Goal: Transaction & Acquisition: Purchase product/service

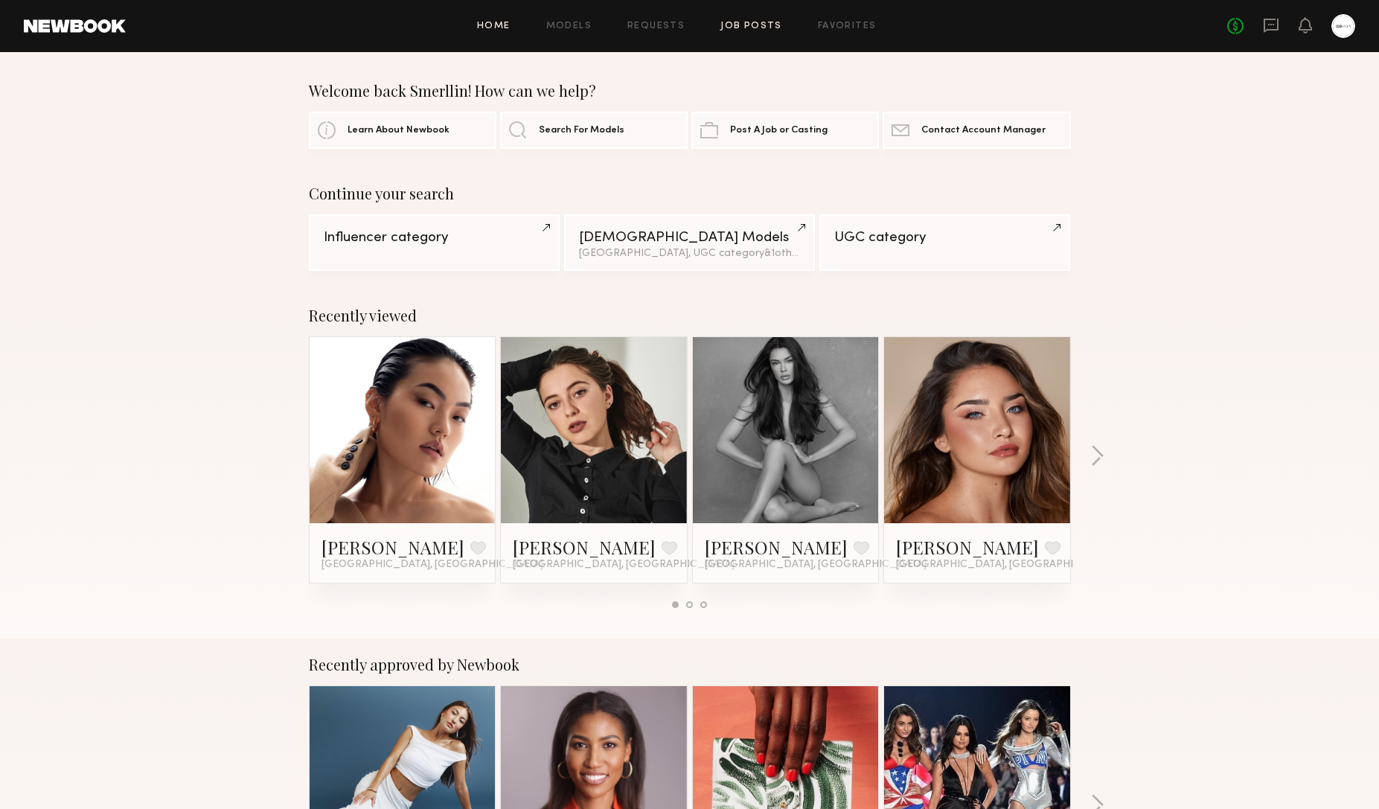
click at [741, 29] on link "Job Posts" at bounding box center [752, 27] width 62 height 10
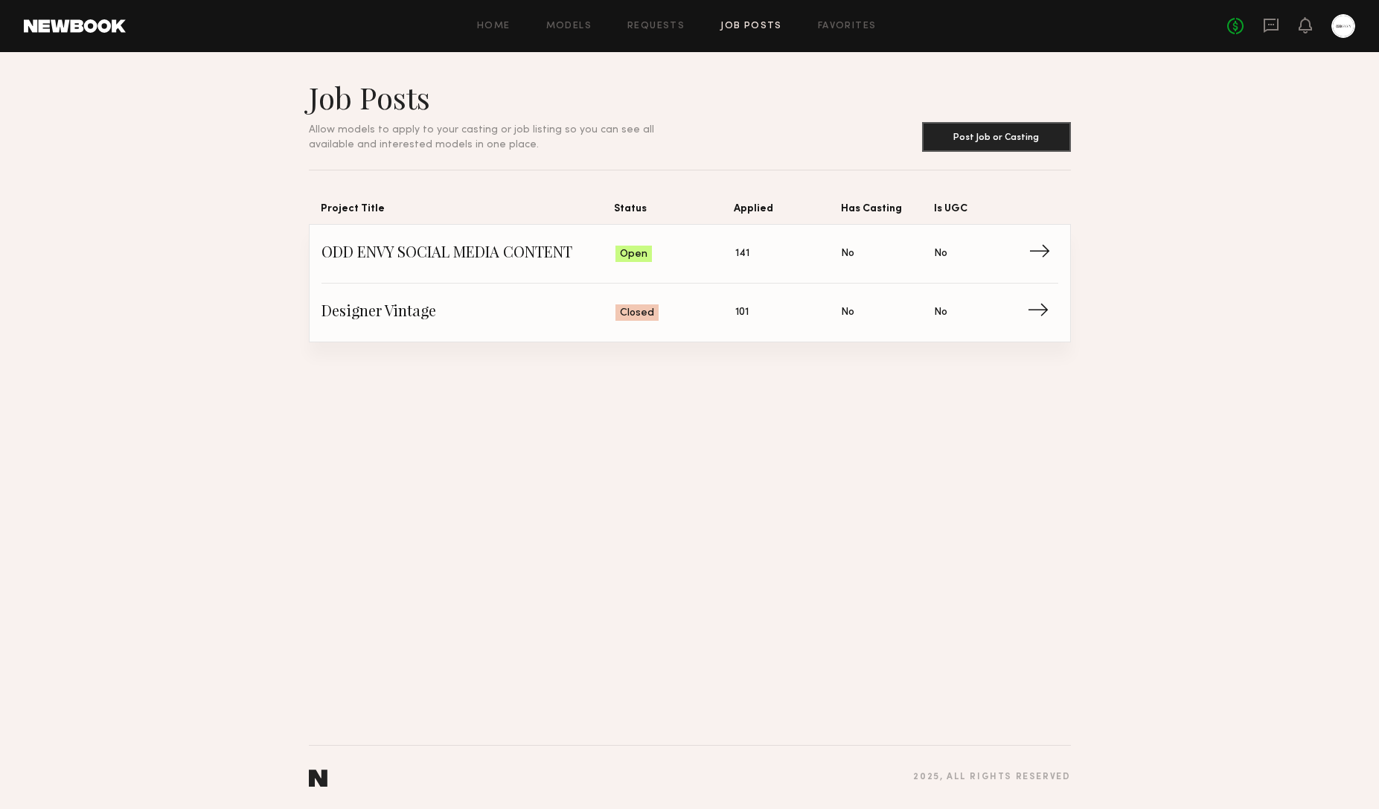
click at [1042, 255] on span "→" at bounding box center [1044, 254] width 31 height 22
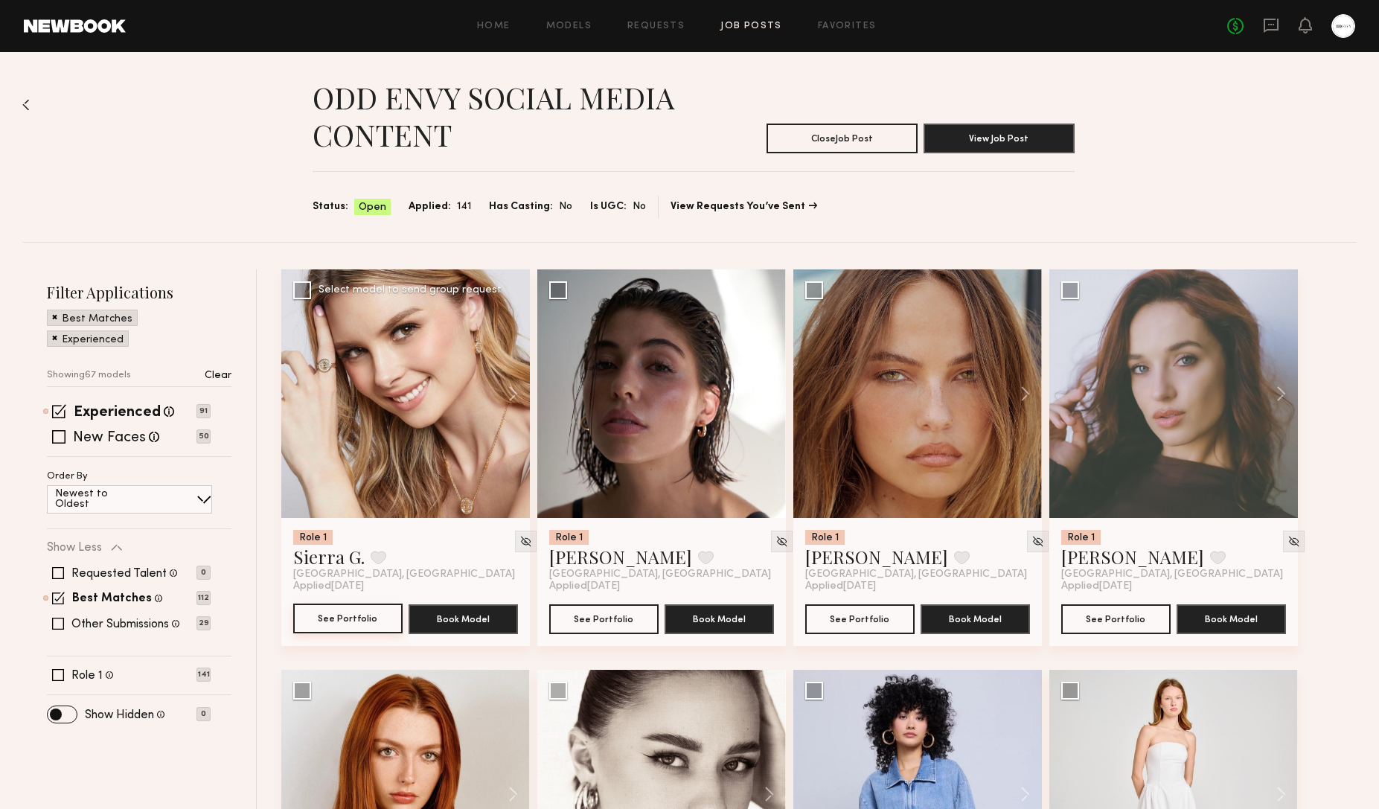
click at [346, 623] on button "See Portfolio" at bounding box center [347, 619] width 109 height 30
click at [891, 625] on button "See Portfolio" at bounding box center [859, 619] width 109 height 30
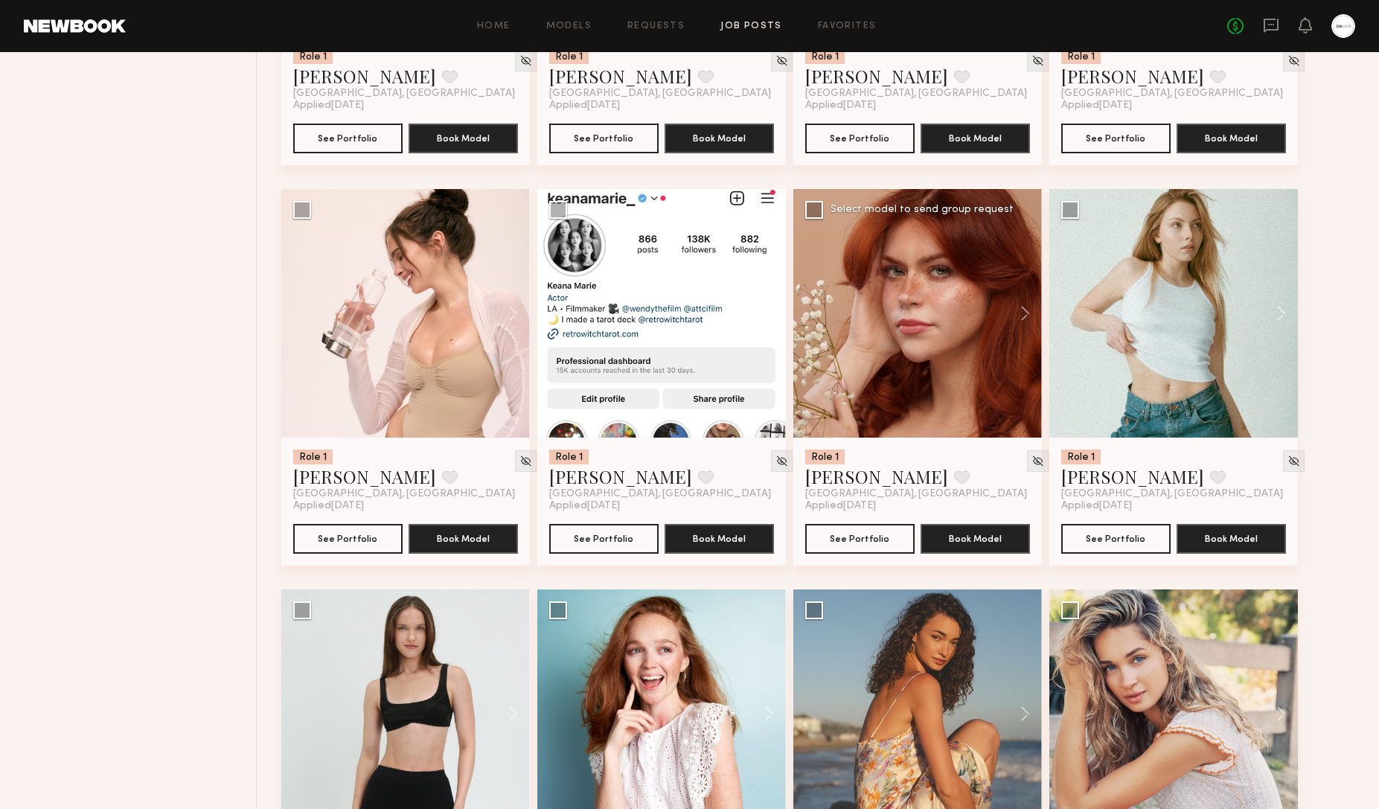
scroll to position [1282, 0]
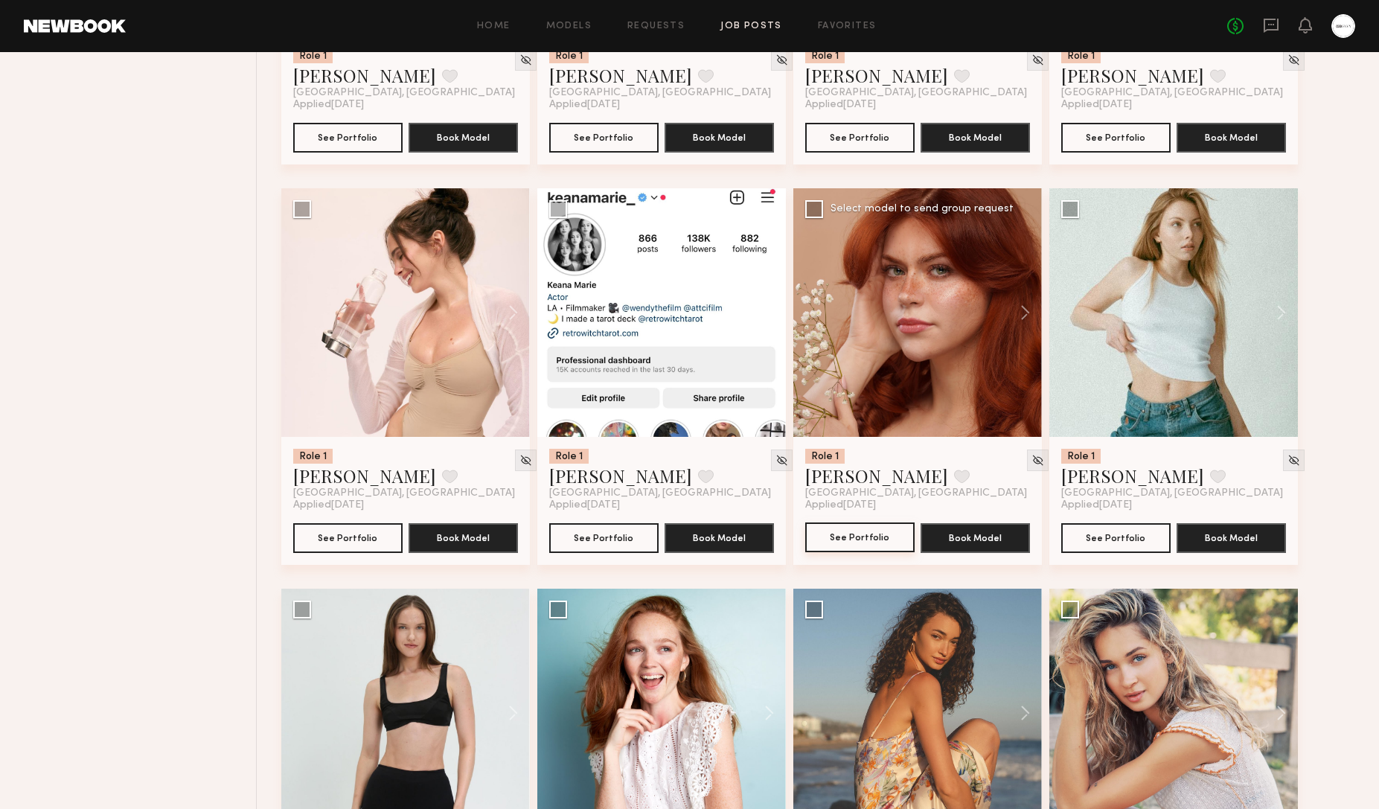
click at [852, 533] on button "See Portfolio" at bounding box center [859, 538] width 109 height 30
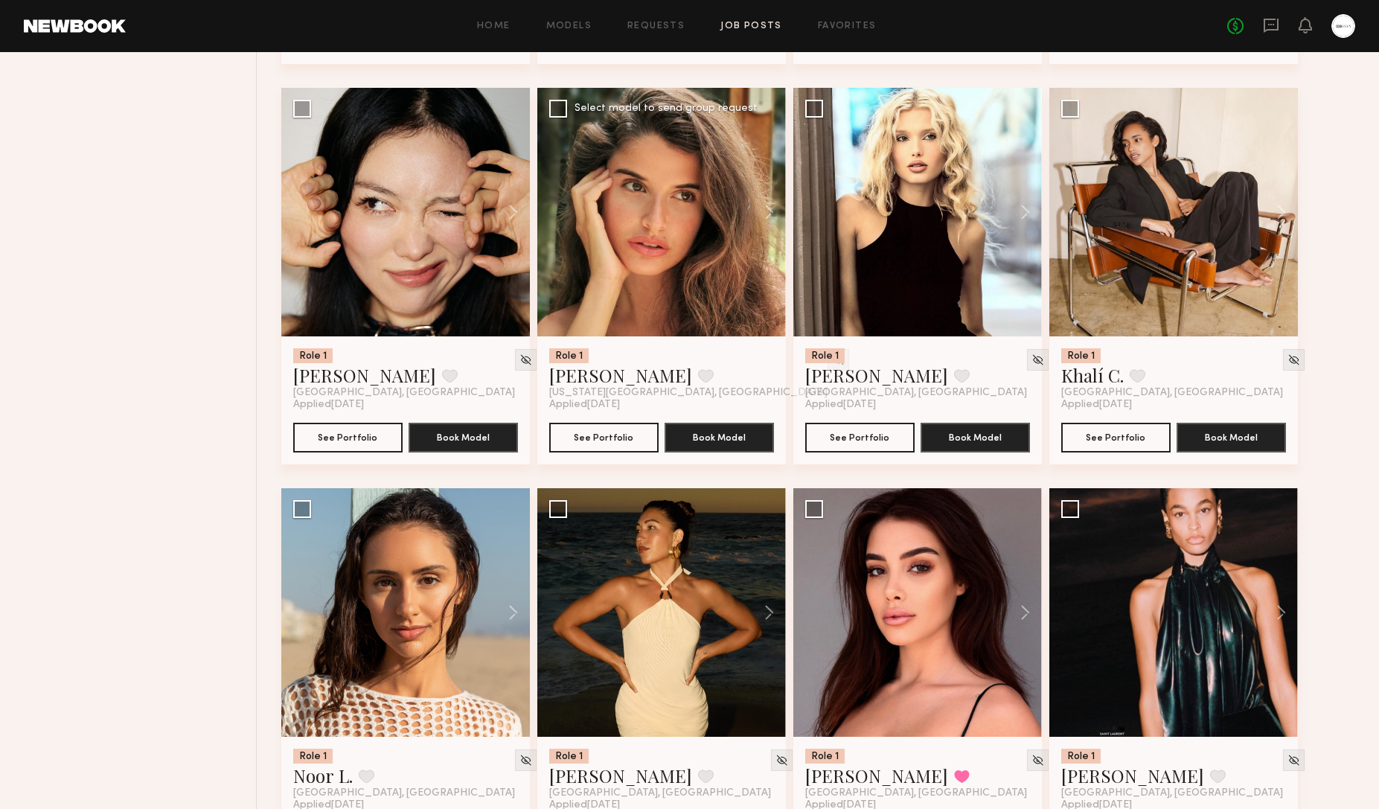
scroll to position [4588, 0]
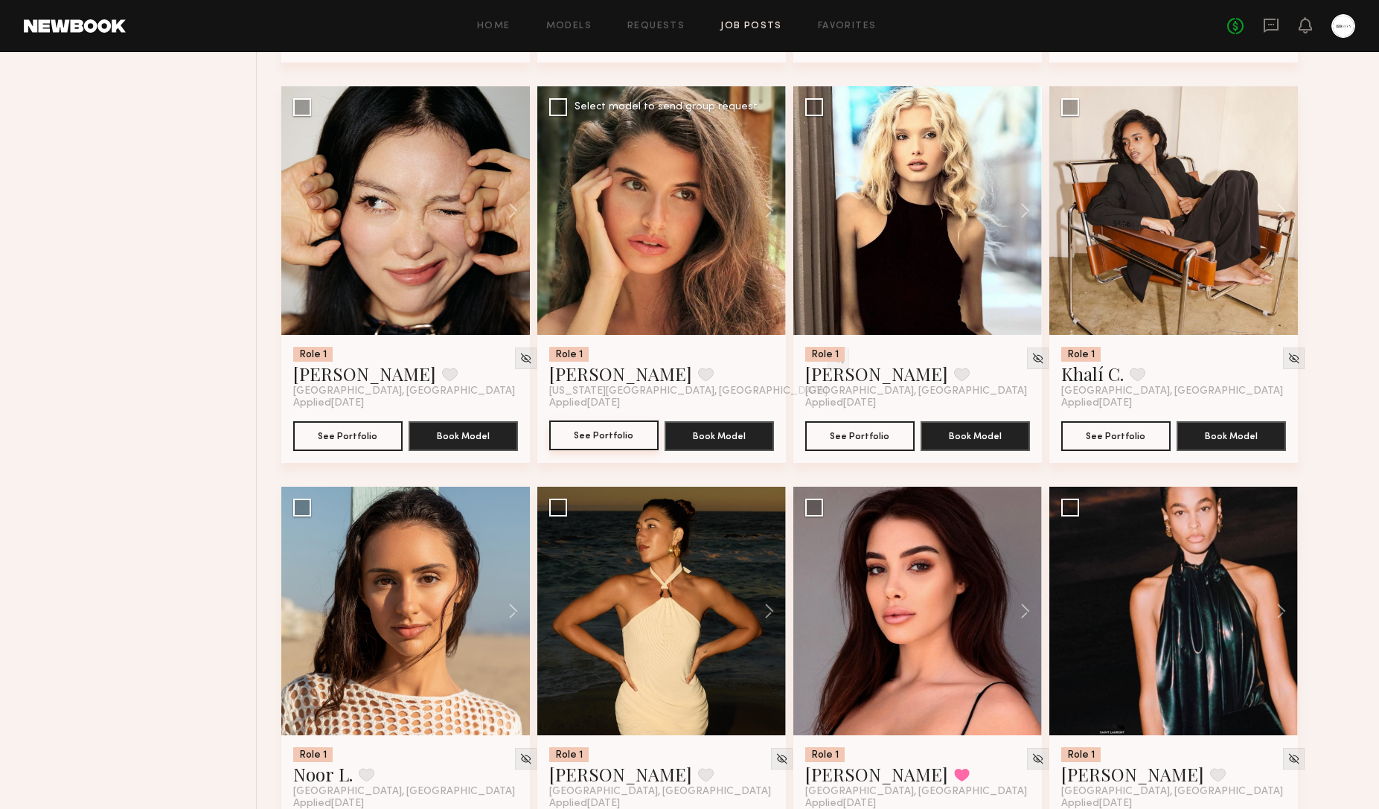
click at [615, 432] on button "See Portfolio" at bounding box center [603, 436] width 109 height 30
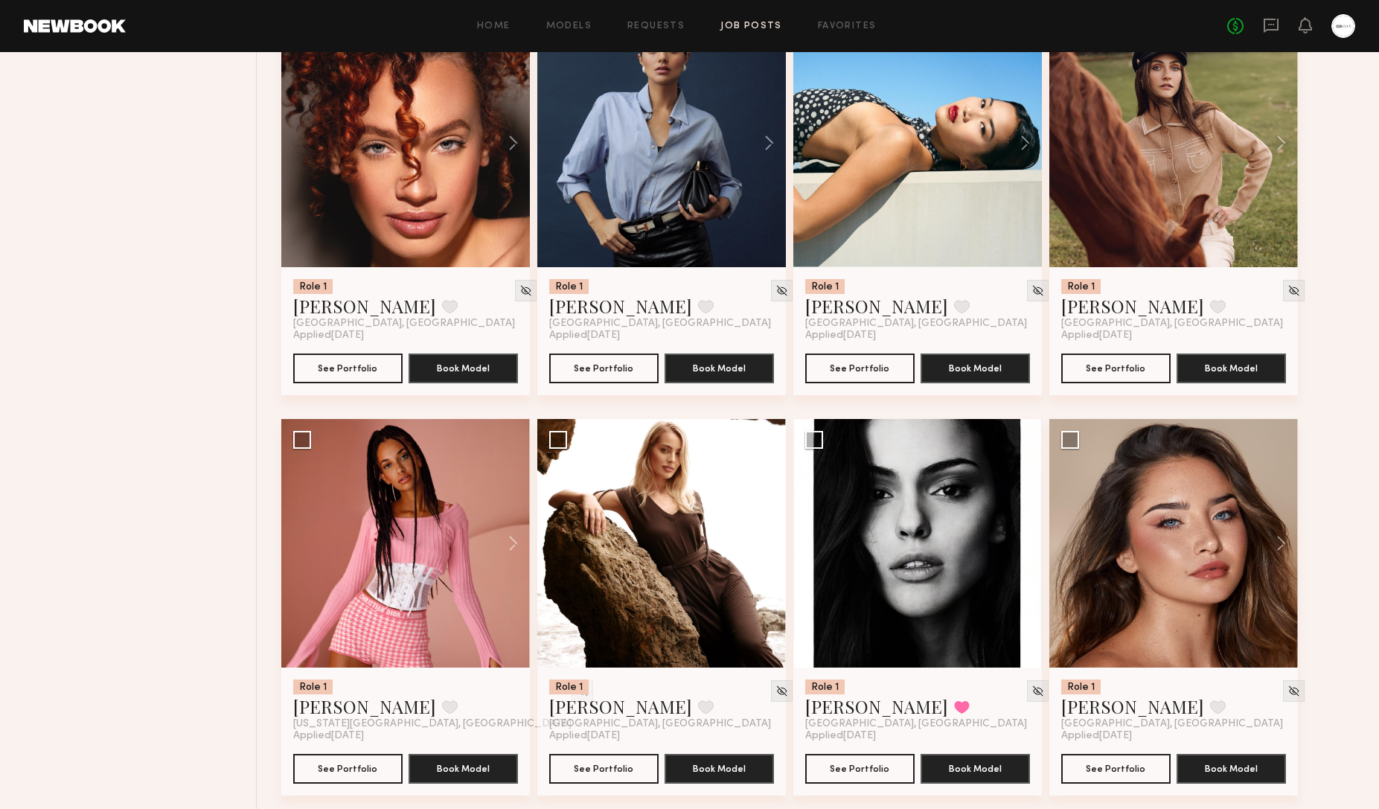
scroll to position [2255, 0]
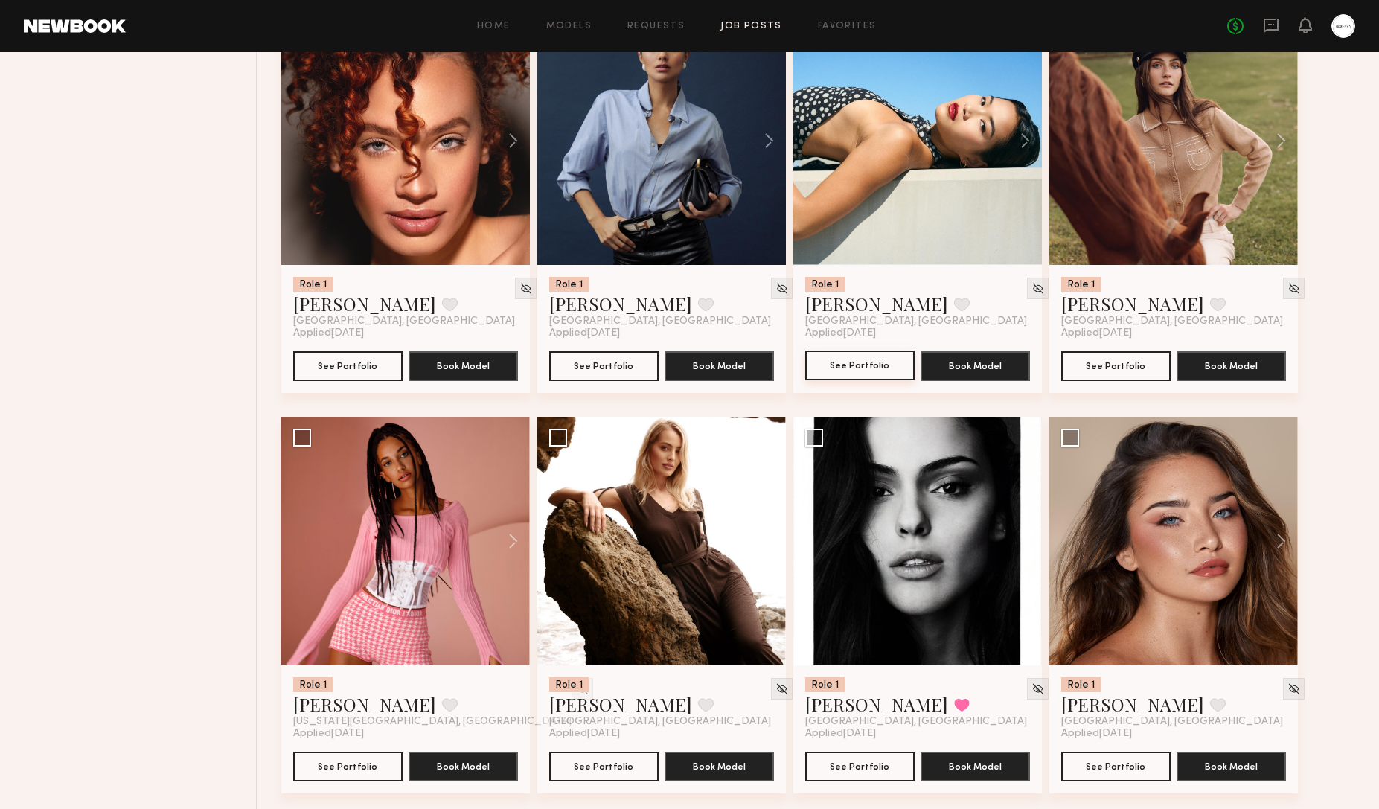
click at [863, 365] on button "See Portfolio" at bounding box center [859, 366] width 109 height 30
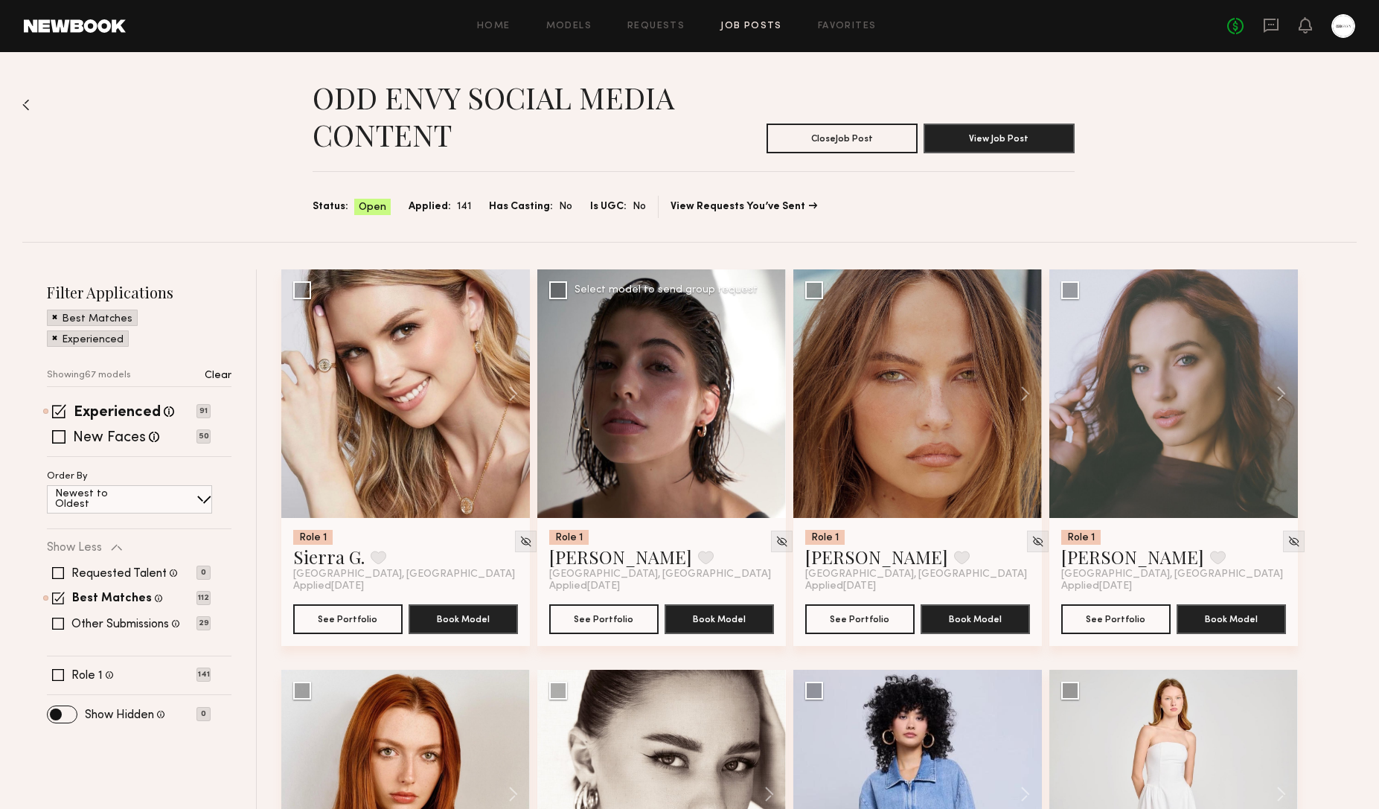
scroll to position [0, 0]
click at [863, 622] on button "See Portfolio" at bounding box center [859, 619] width 109 height 30
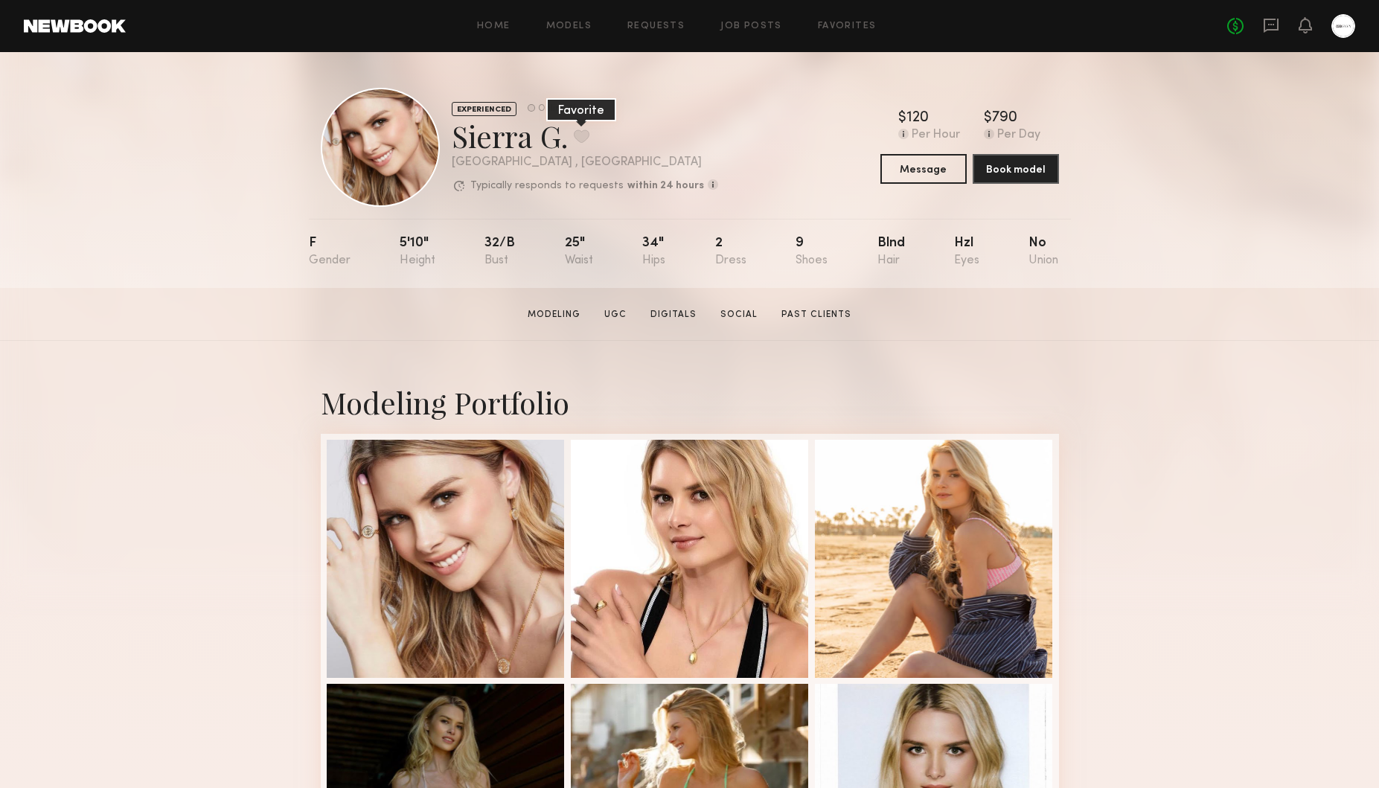
click at [583, 132] on button at bounding box center [582, 136] width 16 height 13
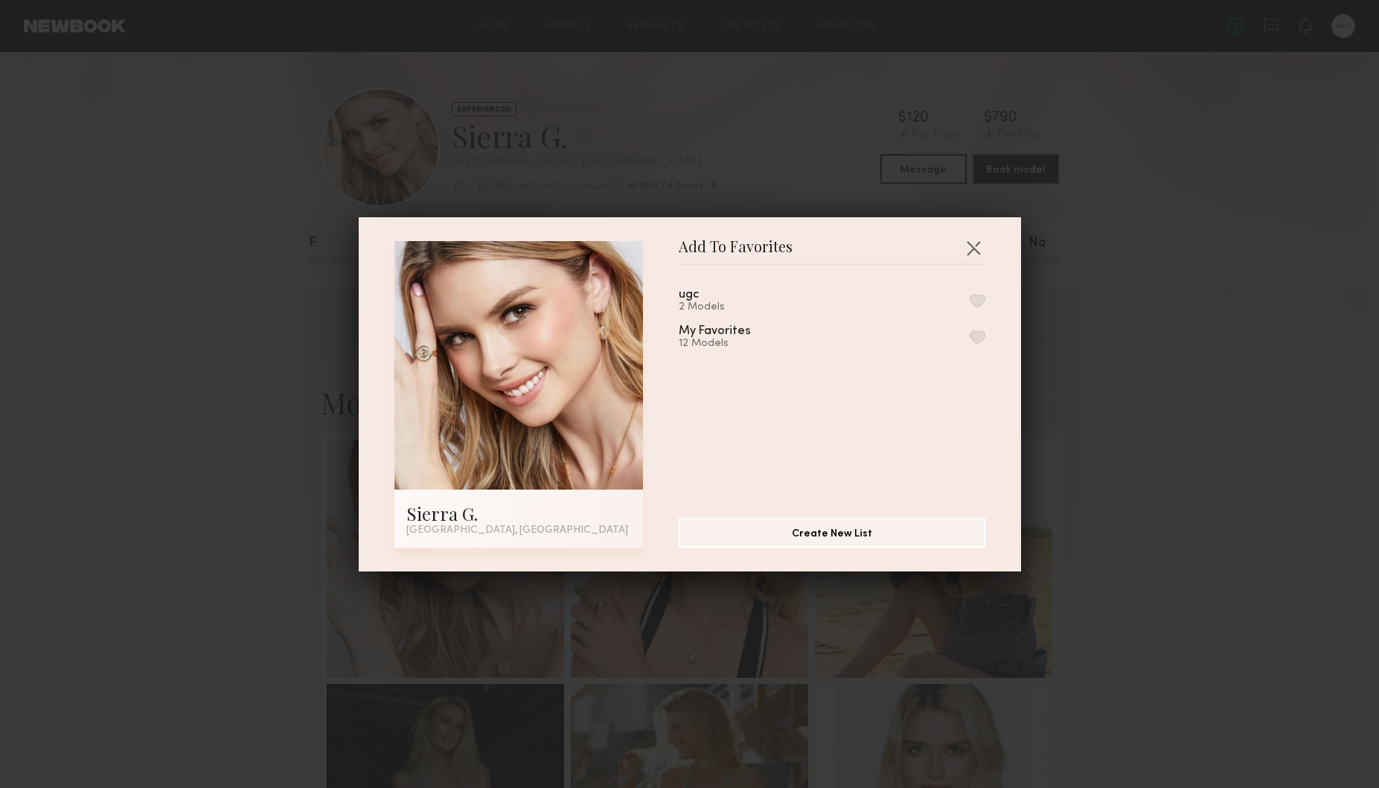
click at [975, 338] on button "button" at bounding box center [978, 336] width 16 height 13
click at [975, 245] on button "button" at bounding box center [974, 248] width 24 height 24
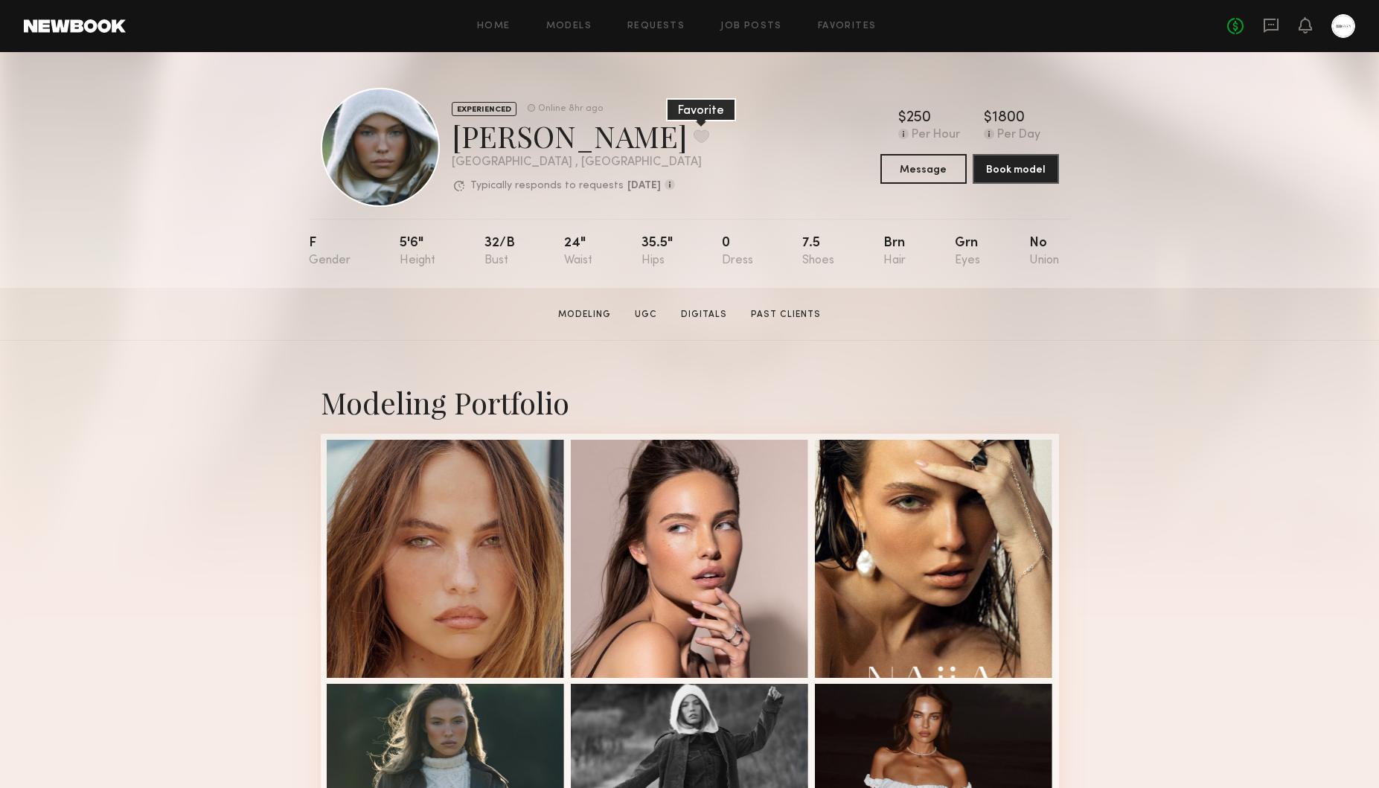
click at [694, 134] on button at bounding box center [702, 136] width 16 height 13
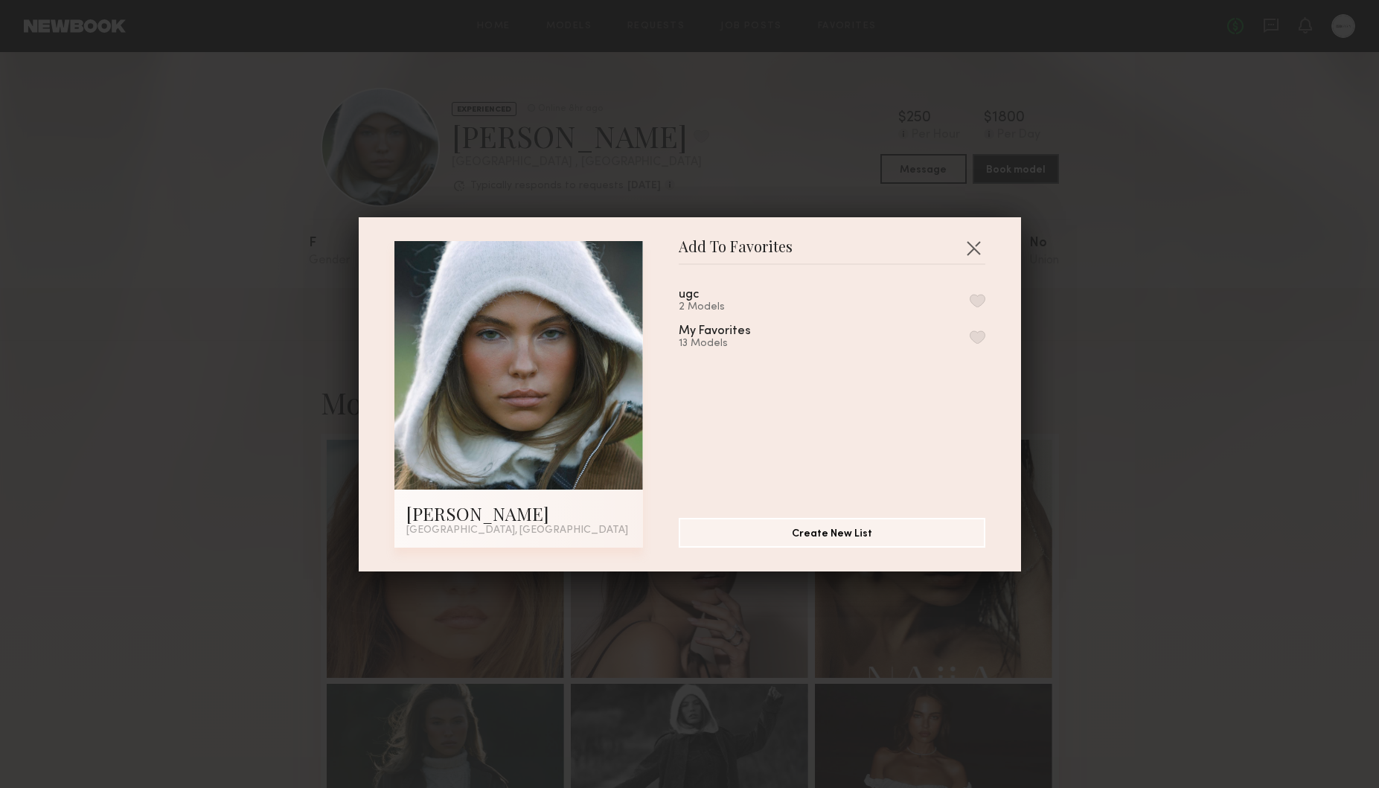
click at [977, 299] on button "button" at bounding box center [978, 300] width 16 height 13
click at [977, 245] on button "button" at bounding box center [974, 248] width 24 height 24
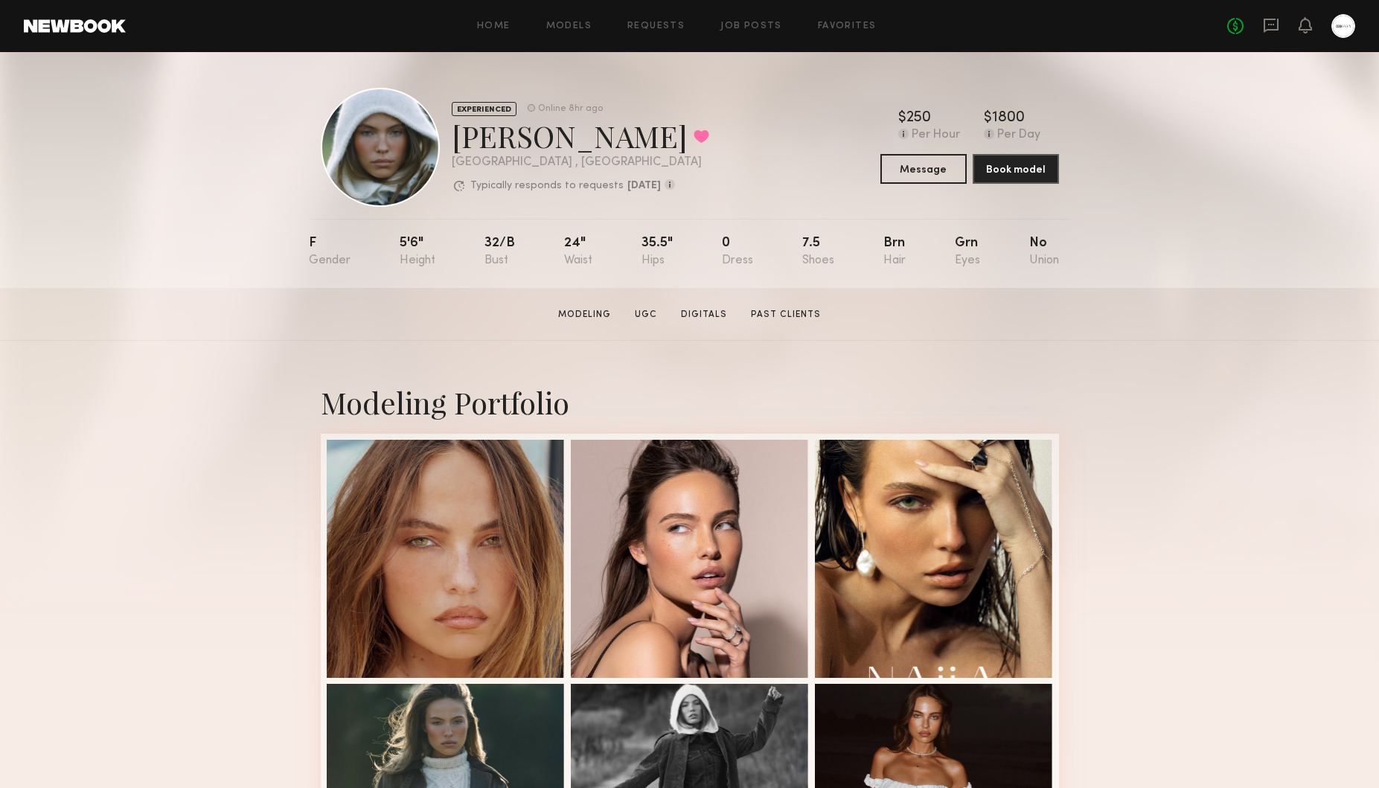
scroll to position [1, 0]
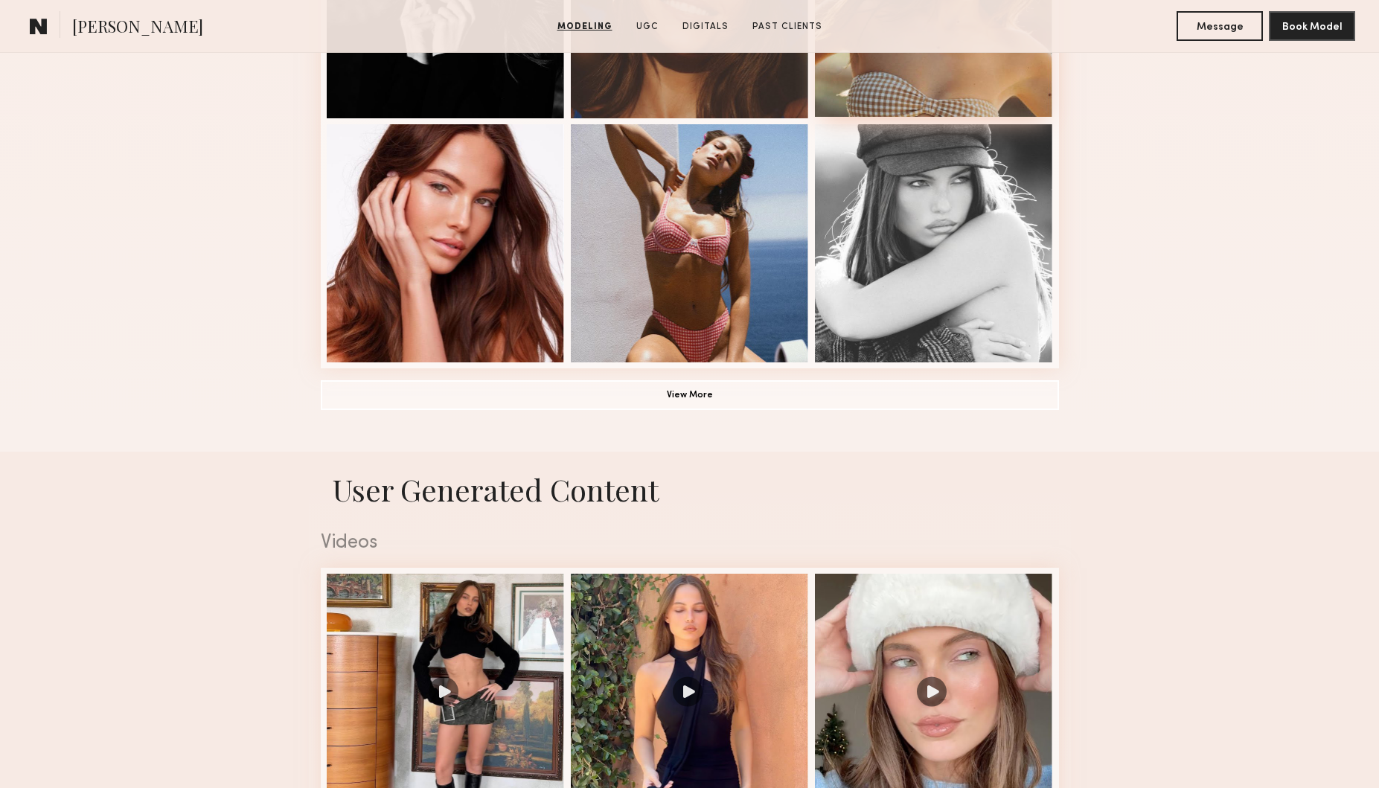
scroll to position [1052, 0]
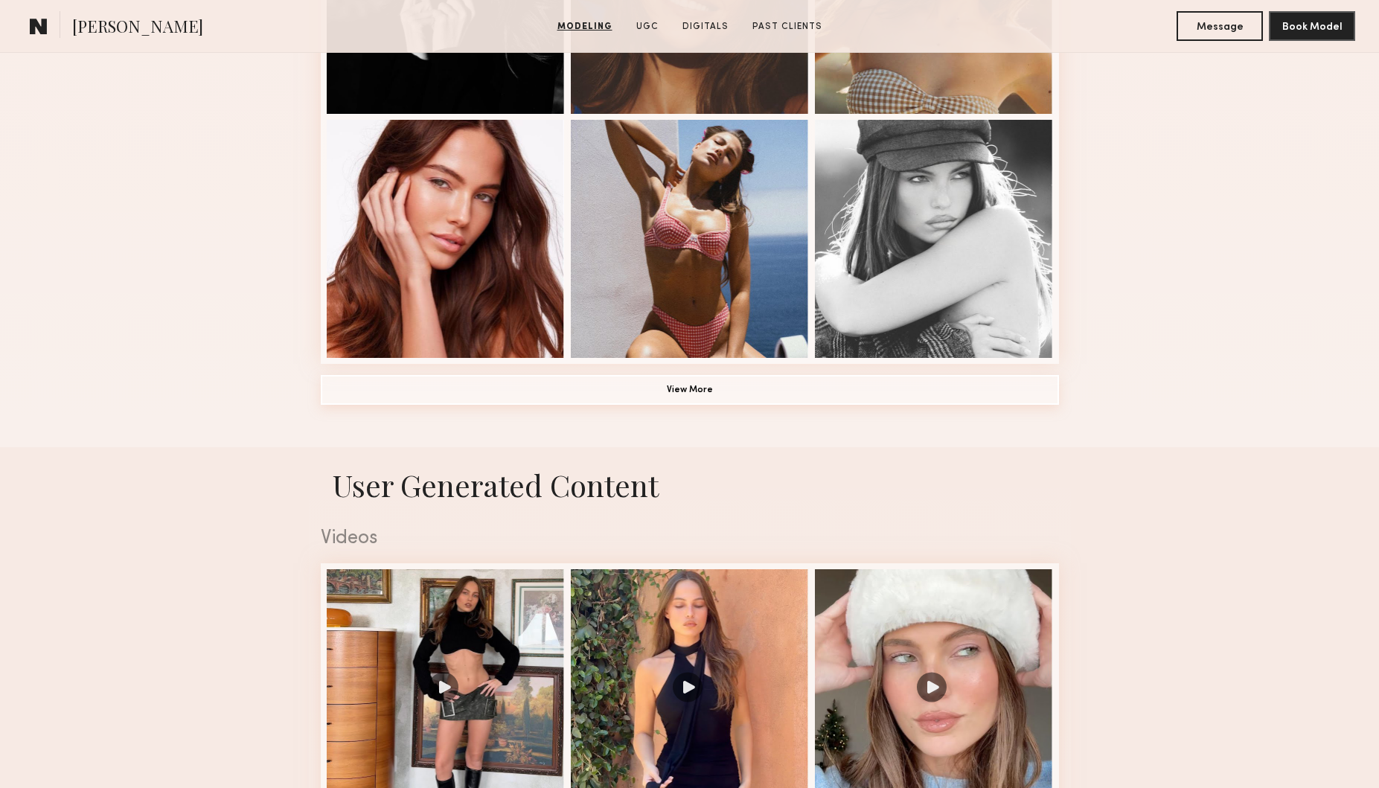
click at [671, 388] on button "View More" at bounding box center [690, 390] width 738 height 30
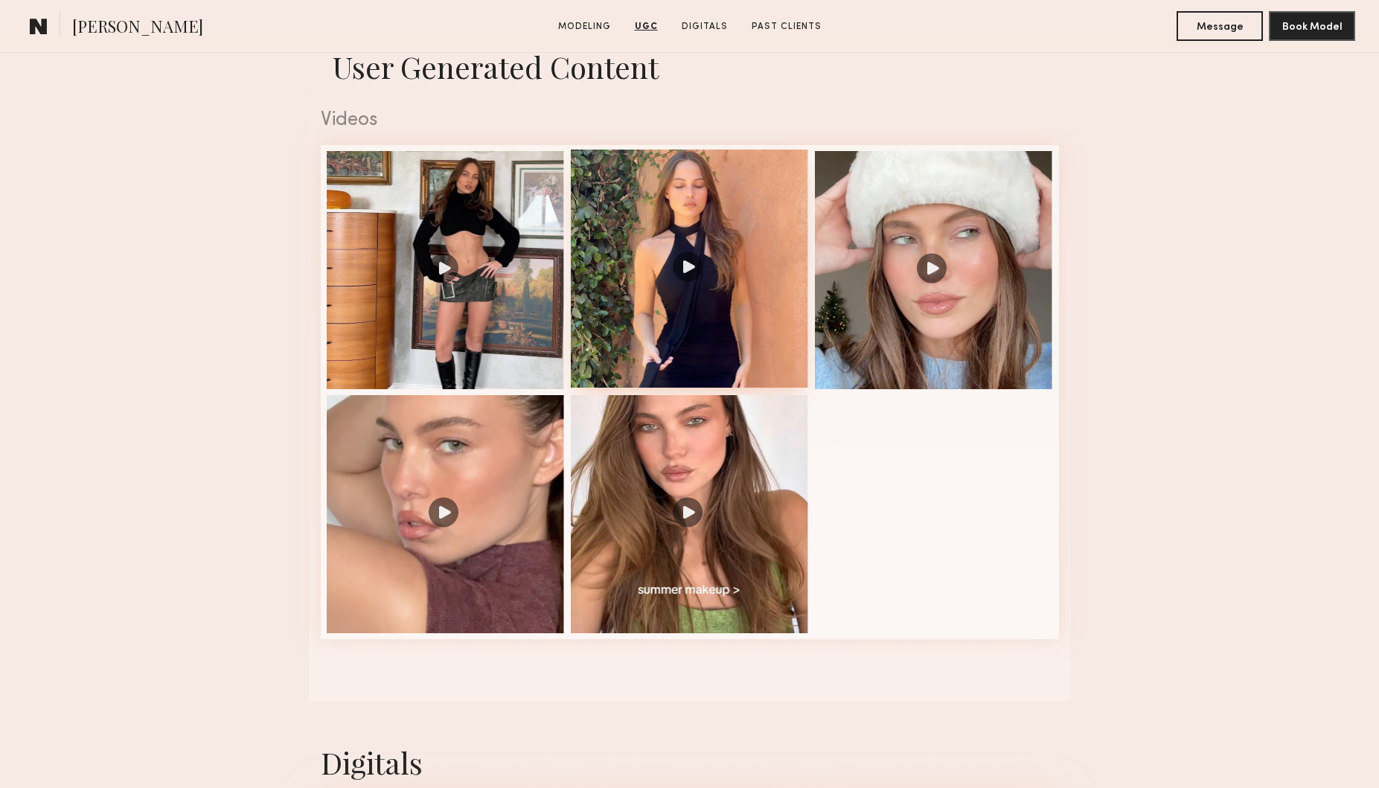
scroll to position [2410, 0]
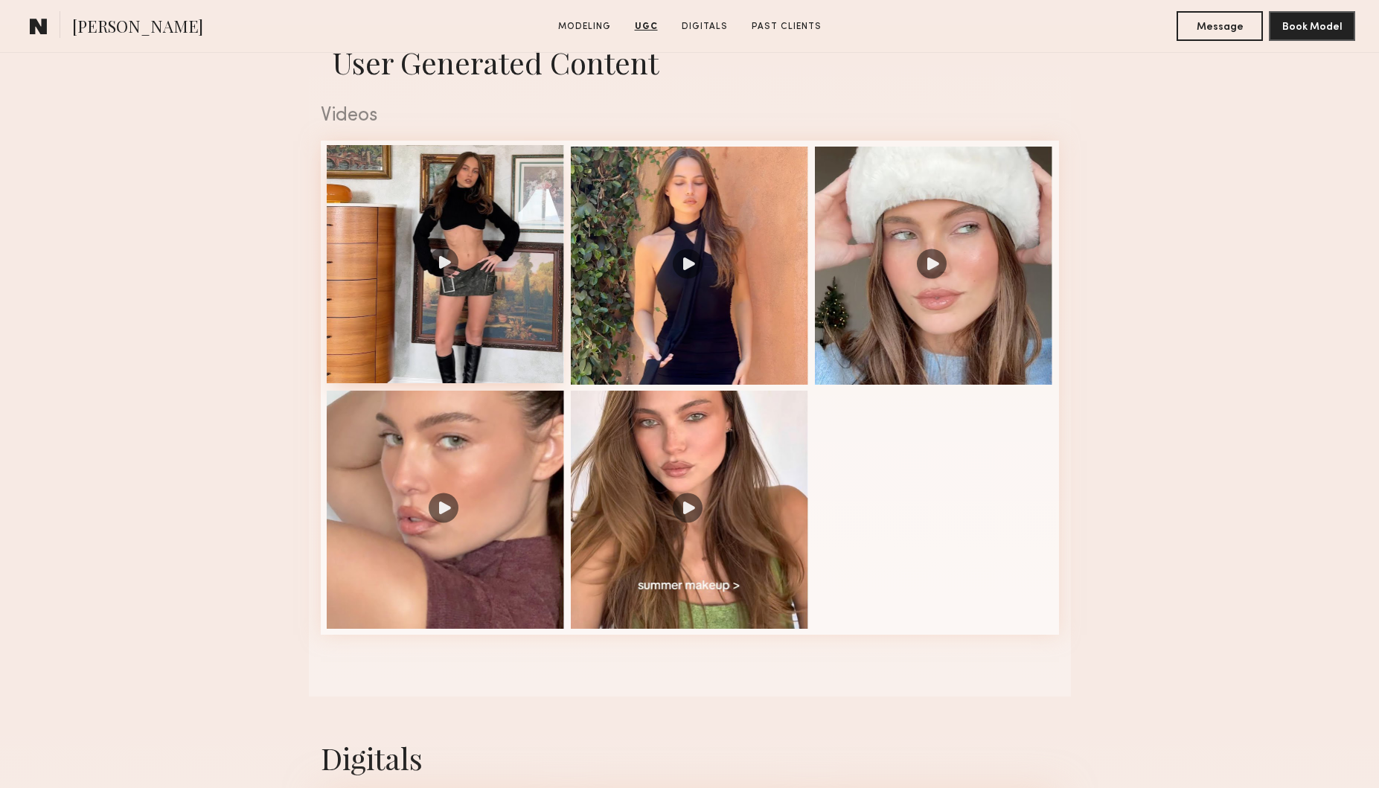
click at [443, 260] on div at bounding box center [446, 264] width 238 height 238
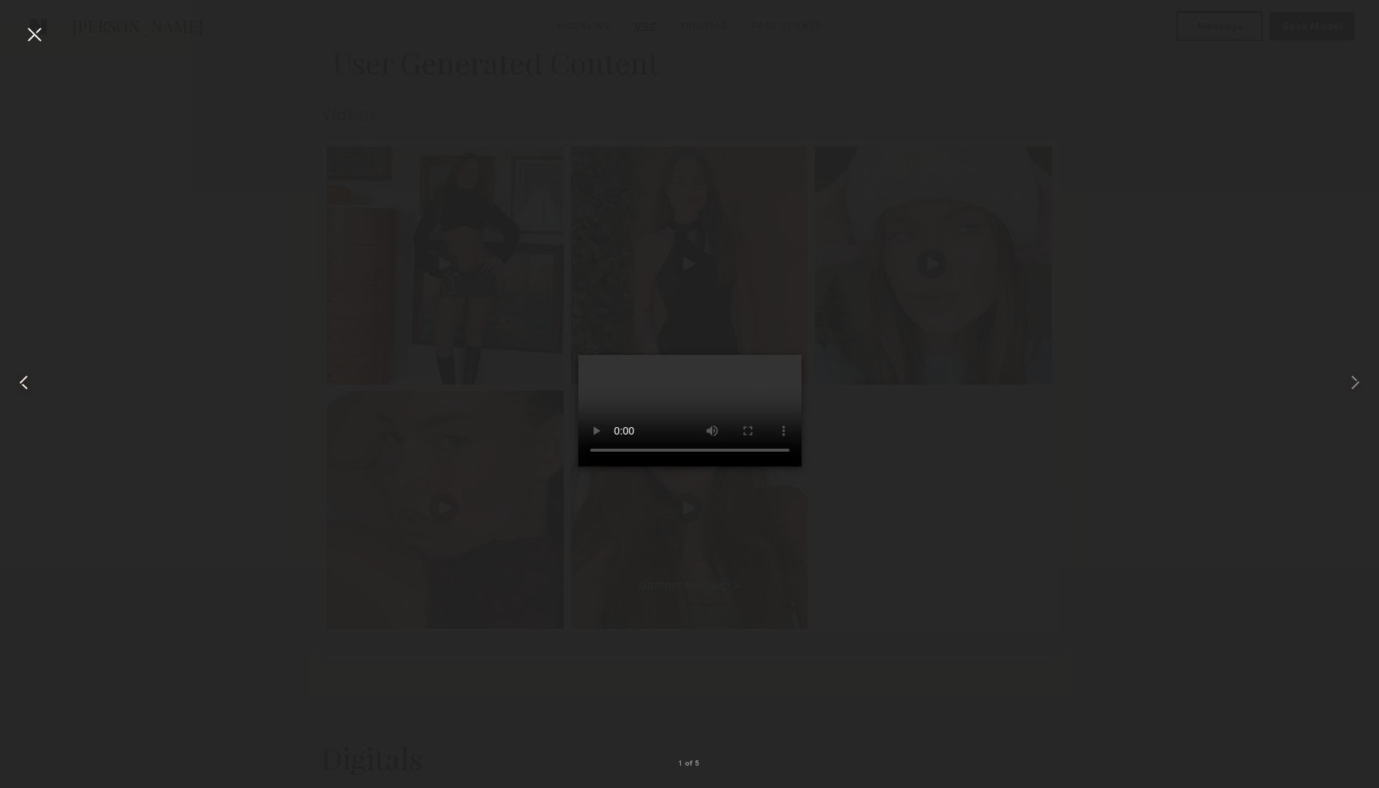
click at [42, 36] on div at bounding box center [34, 34] width 24 height 24
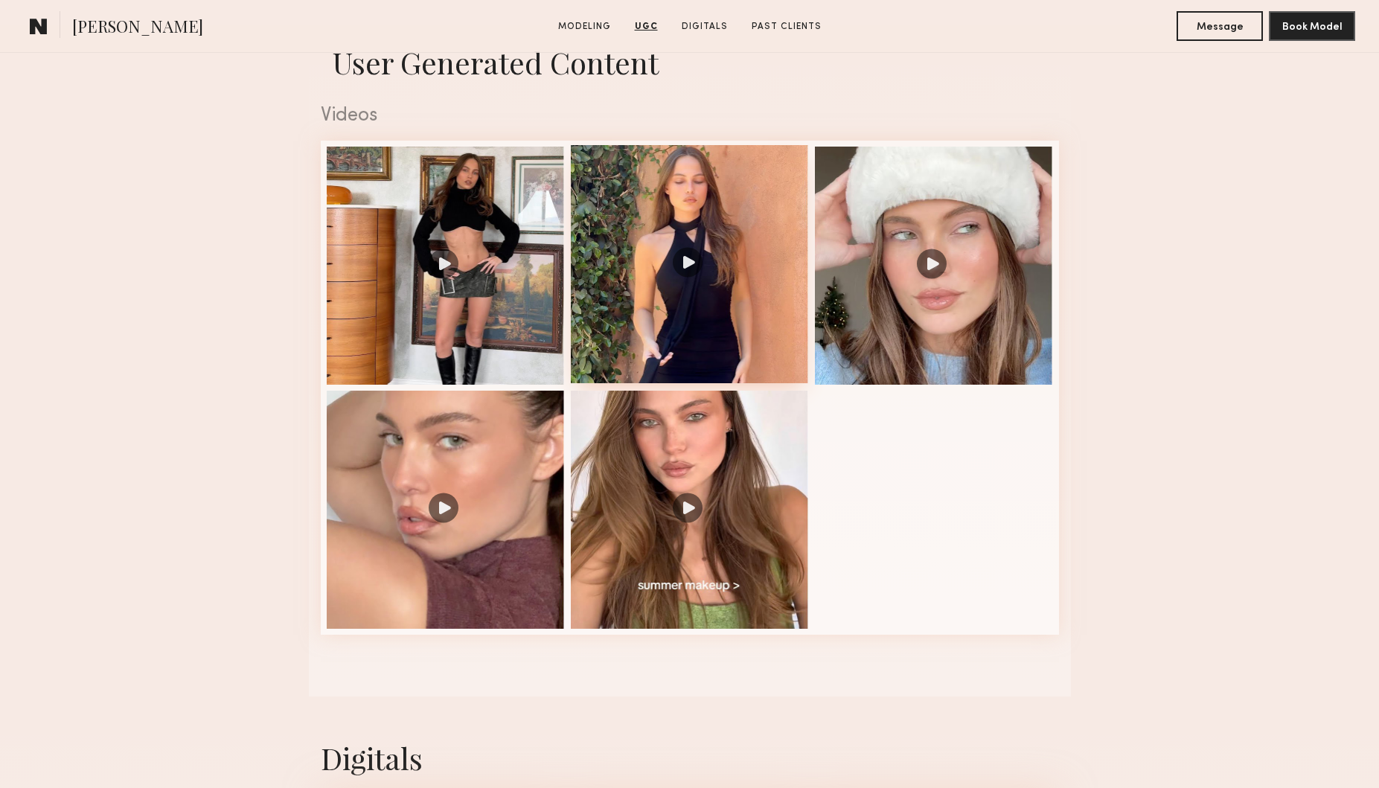
click at [683, 258] on div at bounding box center [690, 264] width 238 height 238
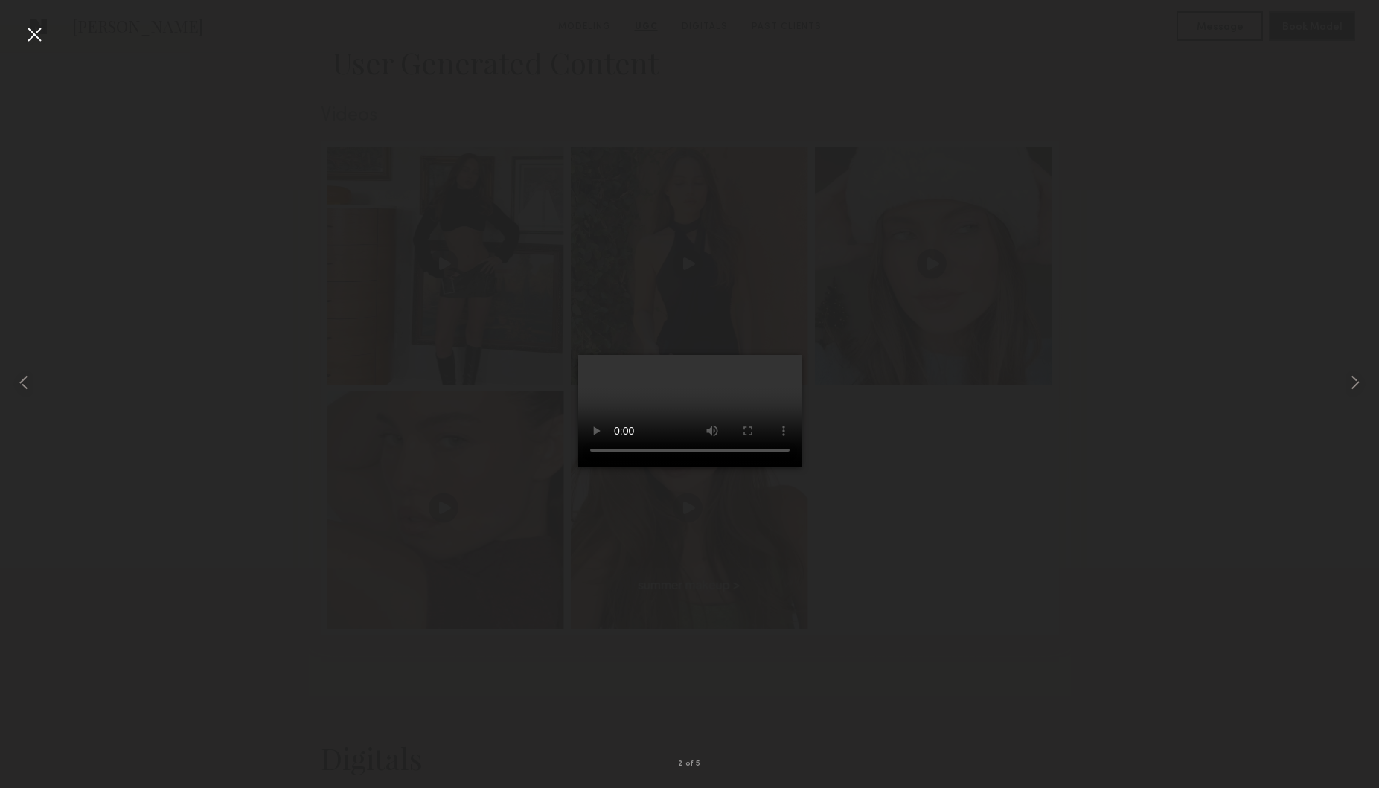
click at [578, 355] on video at bounding box center [689, 411] width 223 height 112
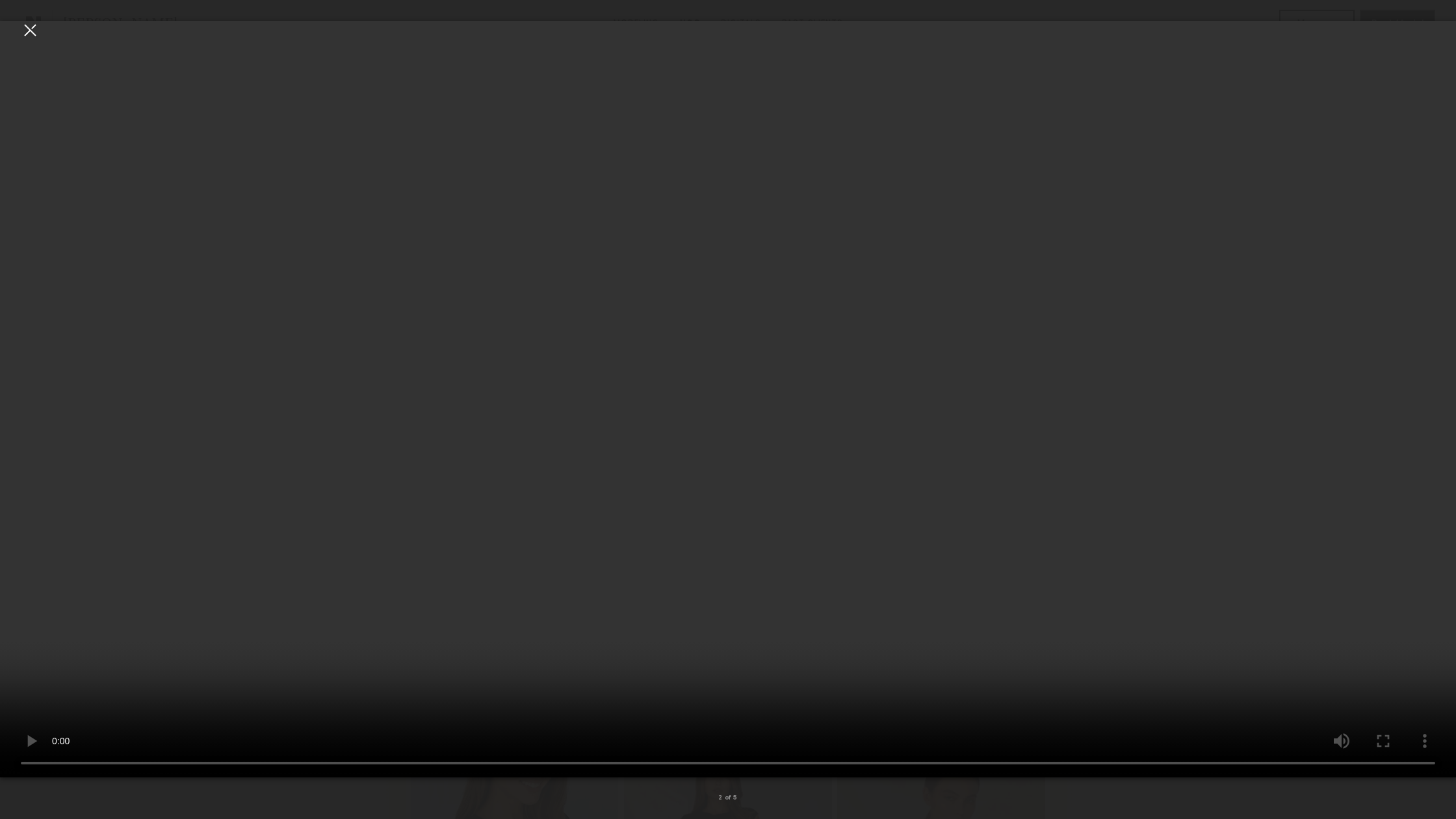
click at [447, 224] on video at bounding box center [728, 399] width 1456 height 756
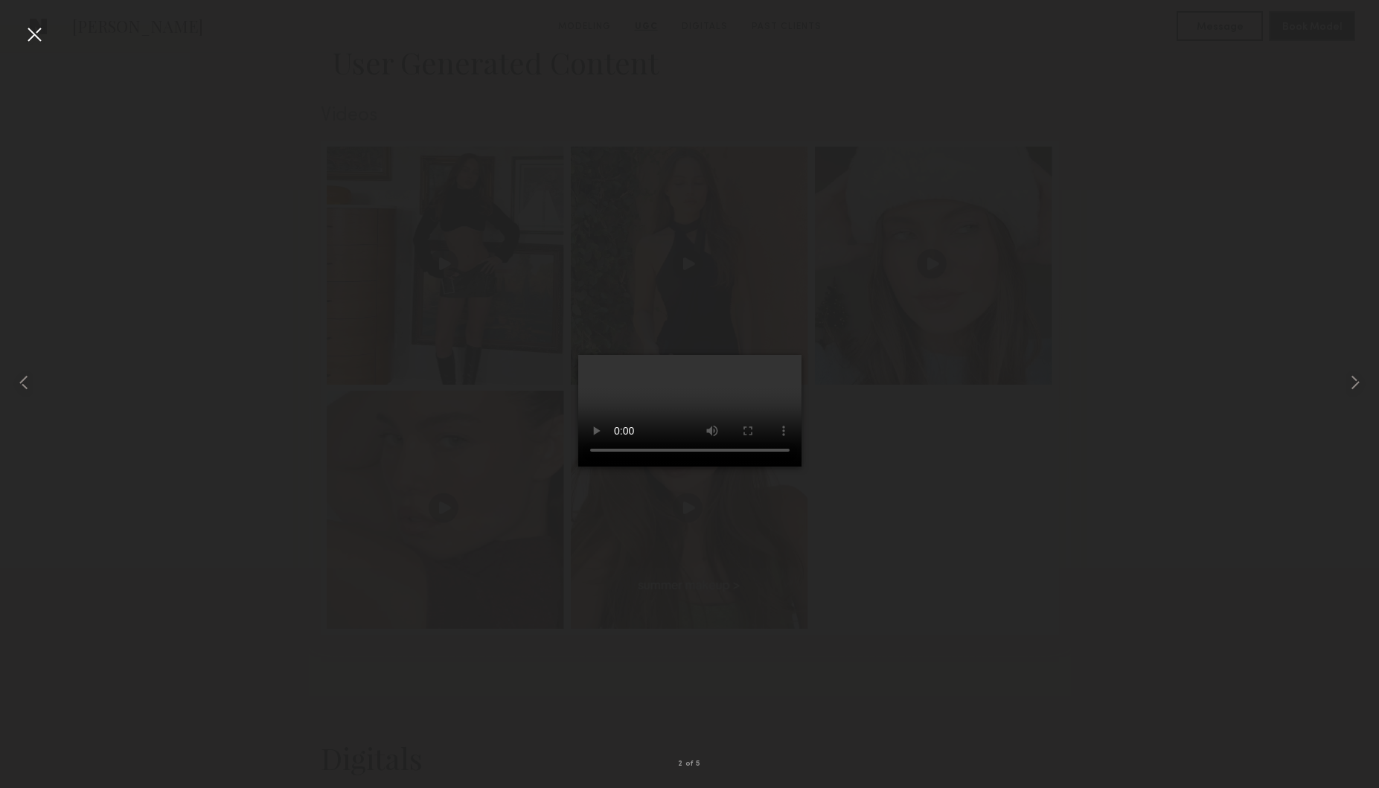
click at [41, 39] on div at bounding box center [34, 34] width 24 height 24
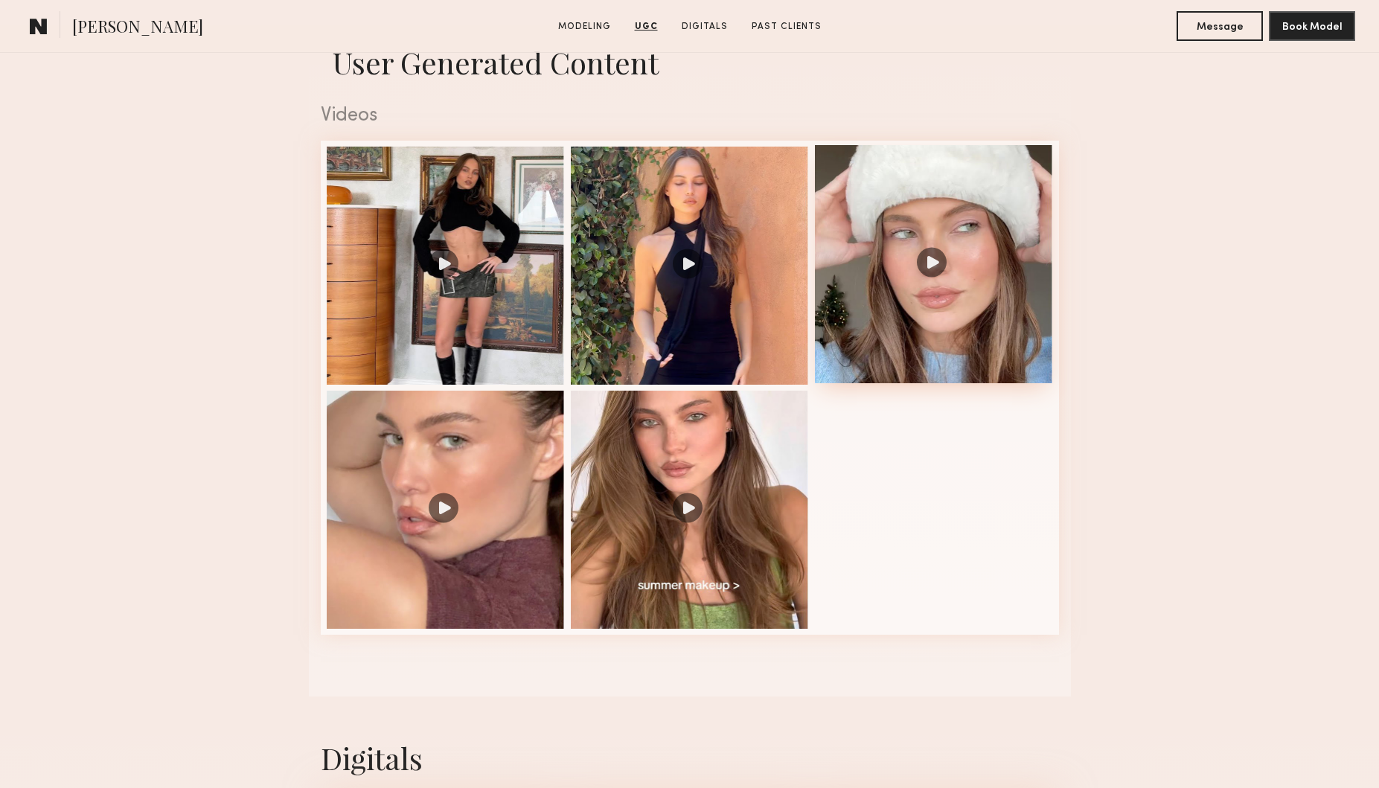
click at [929, 264] on div at bounding box center [934, 264] width 238 height 238
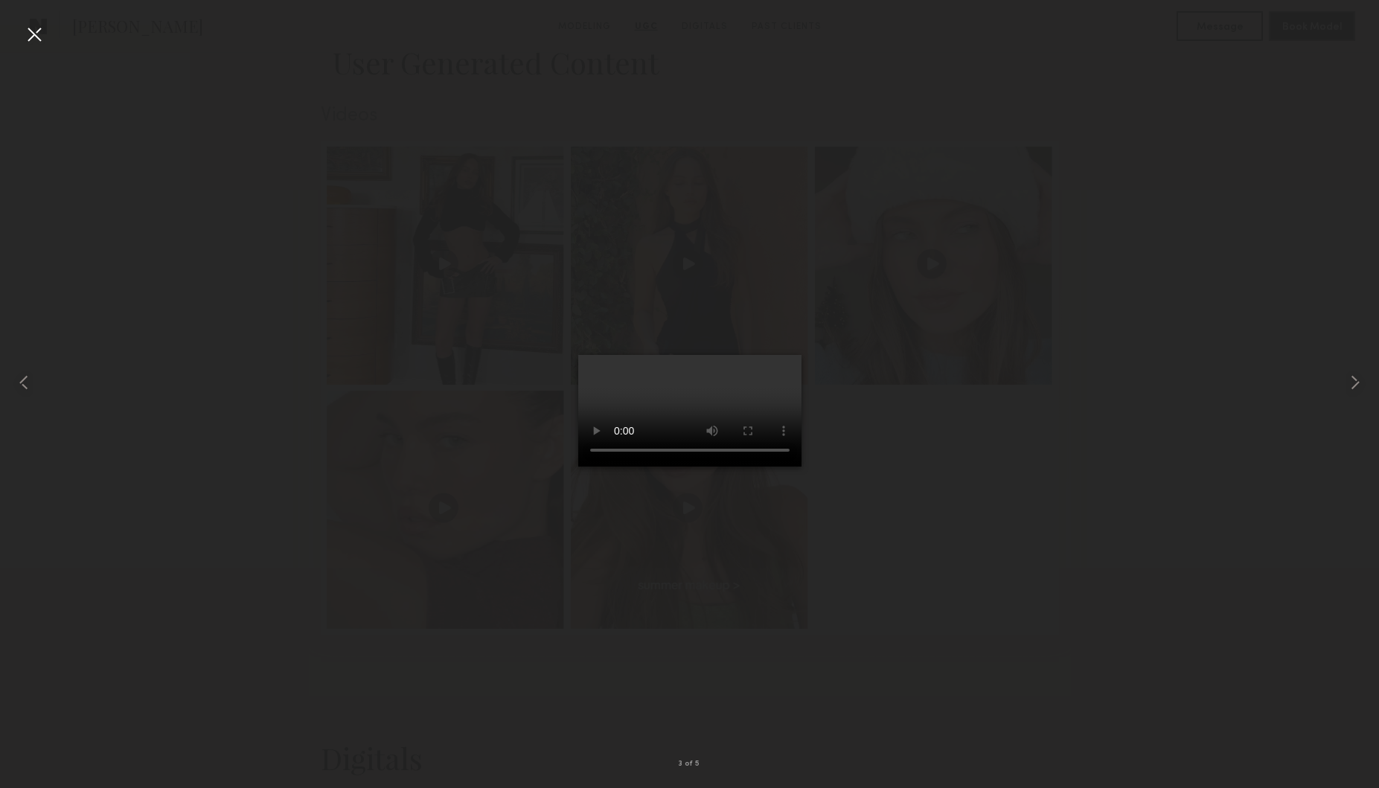
click at [33, 33] on div at bounding box center [34, 34] width 24 height 24
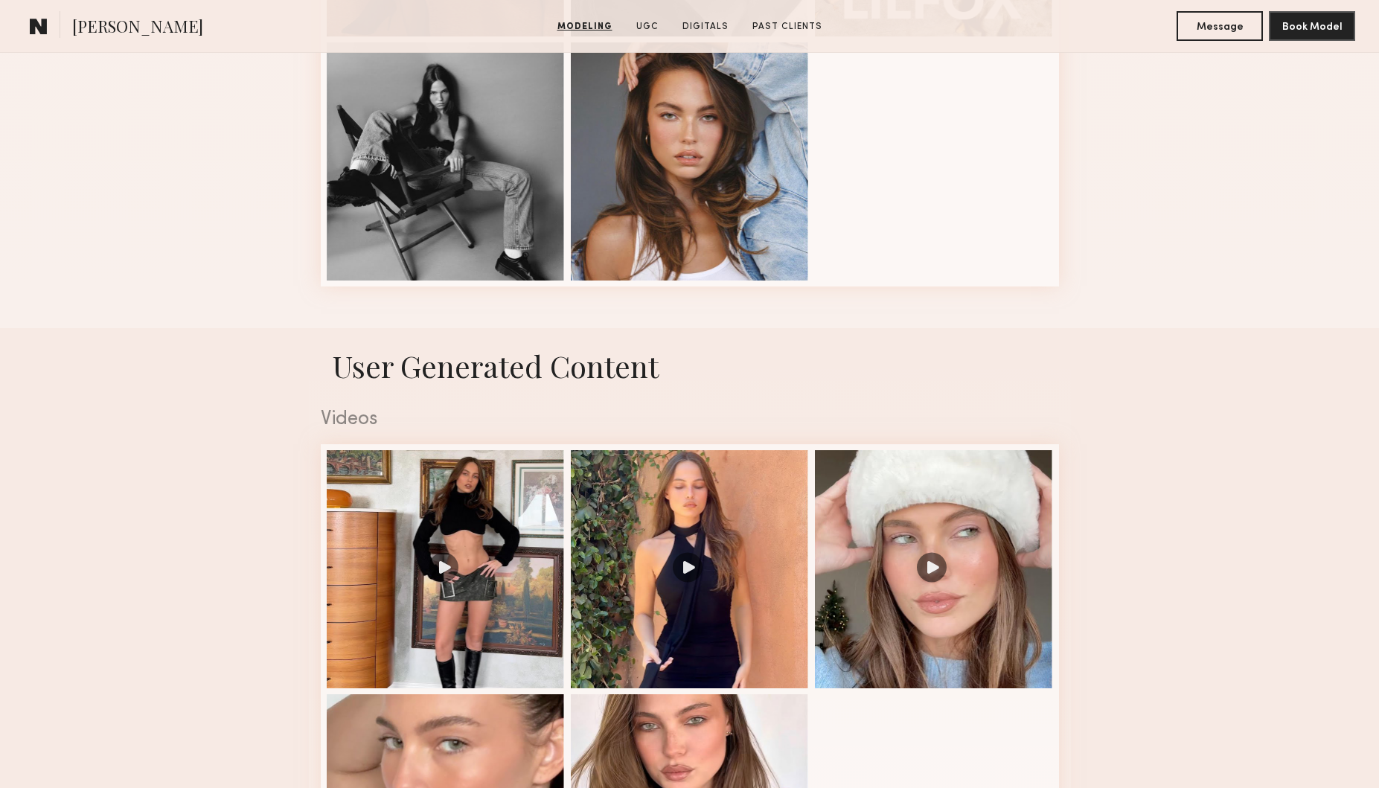
scroll to position [2106, 0]
